Goal: Information Seeking & Learning: Check status

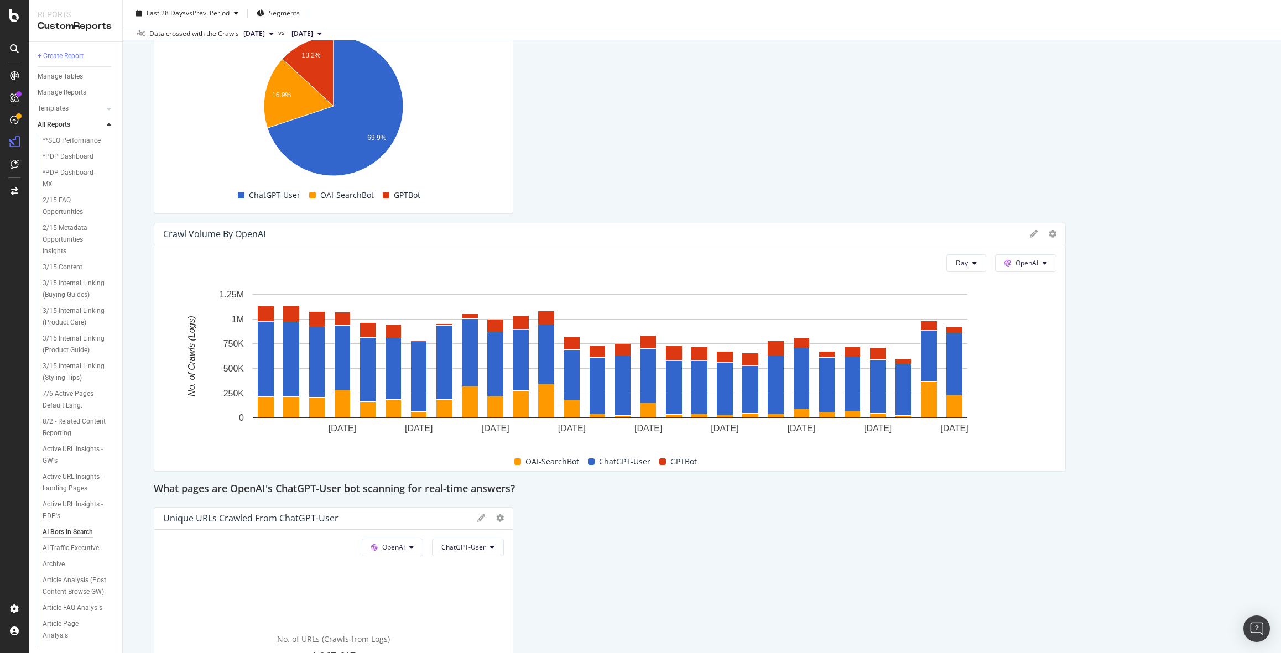
scroll to position [1164, 0]
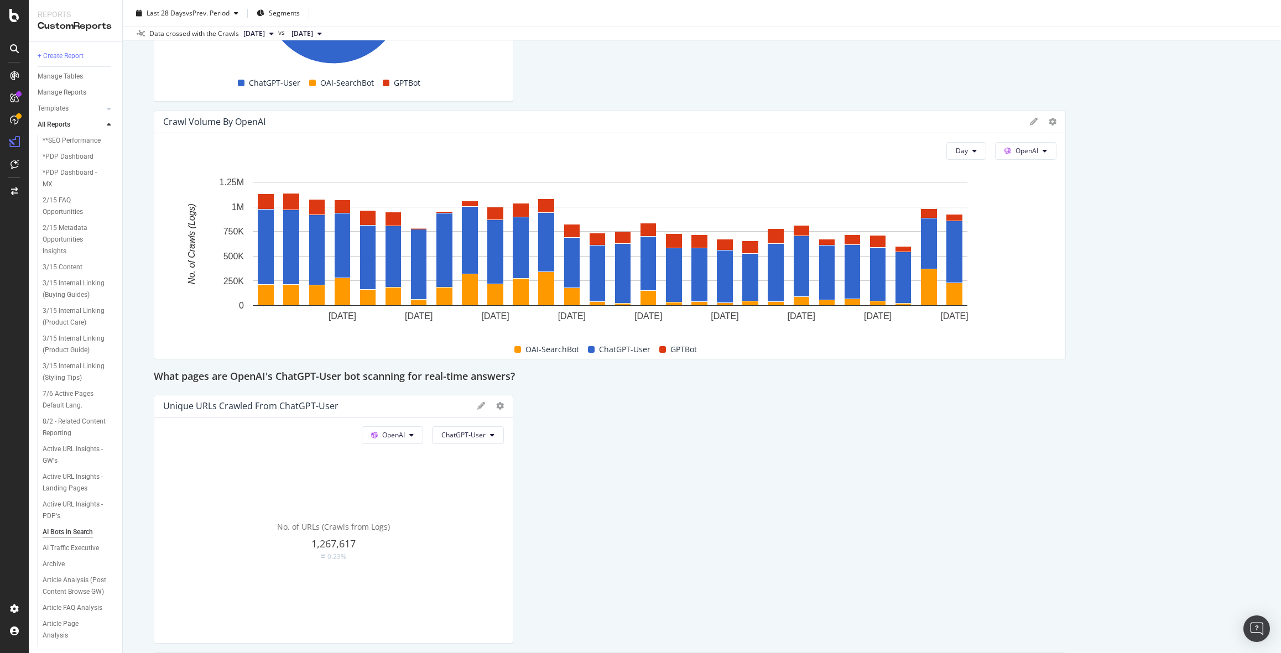
click at [1120, 288] on div "This report shows AI bot interaction with your website and its impact on your o…" at bounding box center [702, 547] width 1097 height 3174
click at [192, 11] on span "vs Prev. Period" at bounding box center [208, 12] width 44 height 9
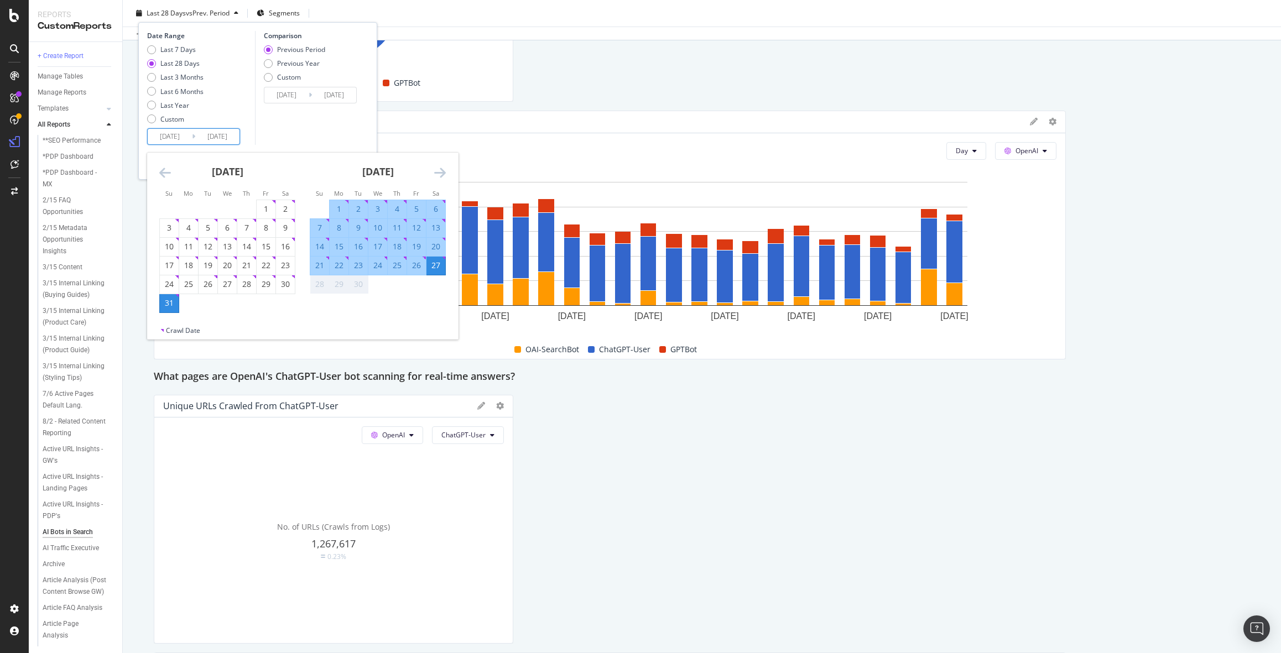
click at [168, 134] on input "2025/08/31" at bounding box center [170, 136] width 44 height 15
click at [180, 90] on div "Last 6 Months" at bounding box center [181, 91] width 43 height 9
type input "2025/03/28"
type input "2024/09/25"
type input "2025/03/27"
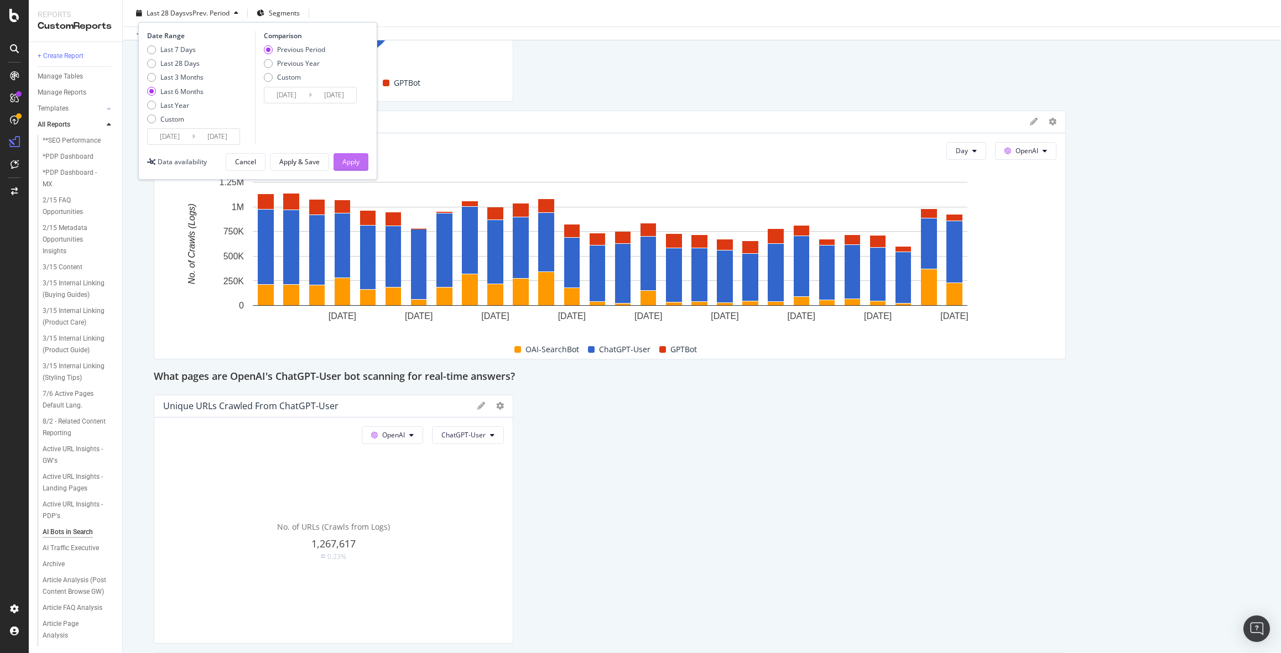
click at [355, 158] on div "Apply" at bounding box center [350, 161] width 17 height 9
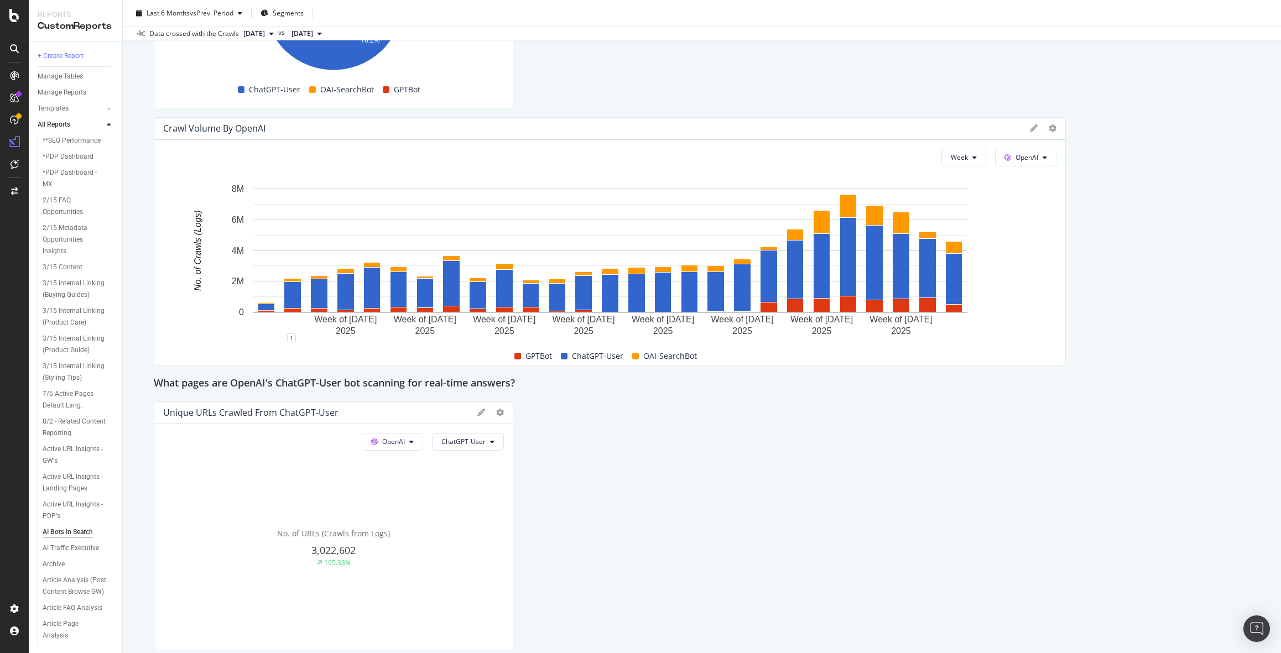
scroll to position [1156, 0]
click at [1182, 382] on div "What pages are OpenAI's ChatGPT-User bot scanning for real-time answers?" at bounding box center [702, 385] width 1097 height 18
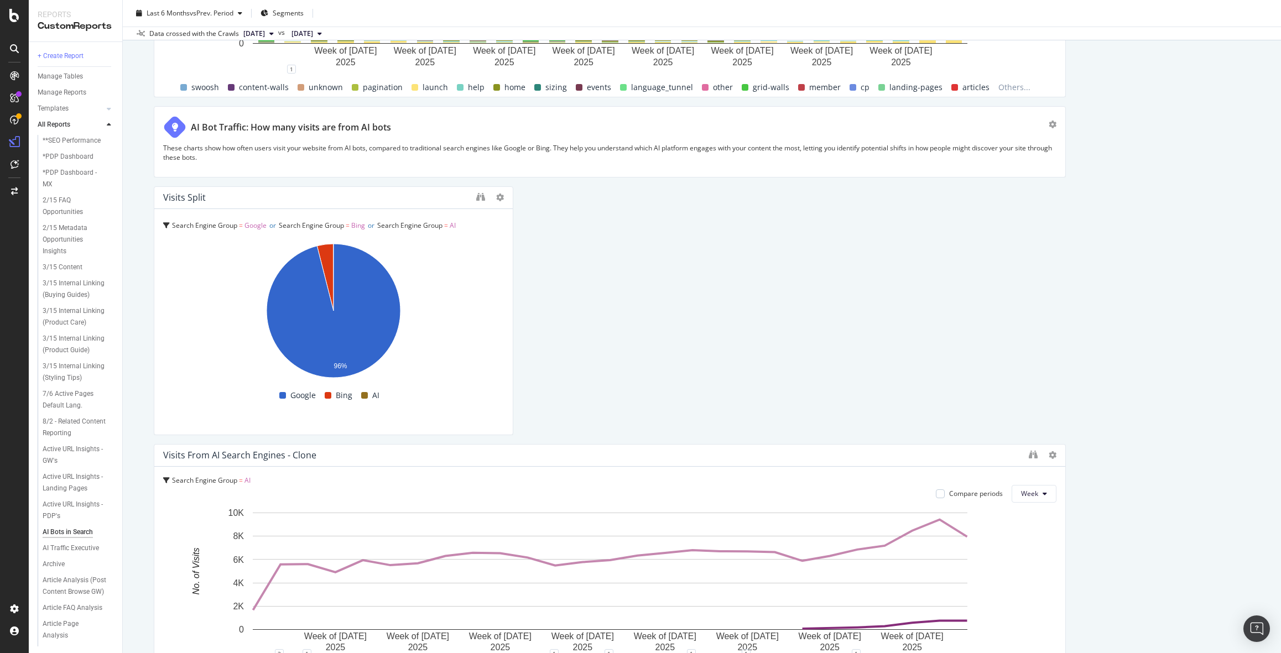
scroll to position [2714, 0]
